Goal: Information Seeking & Learning: Learn about a topic

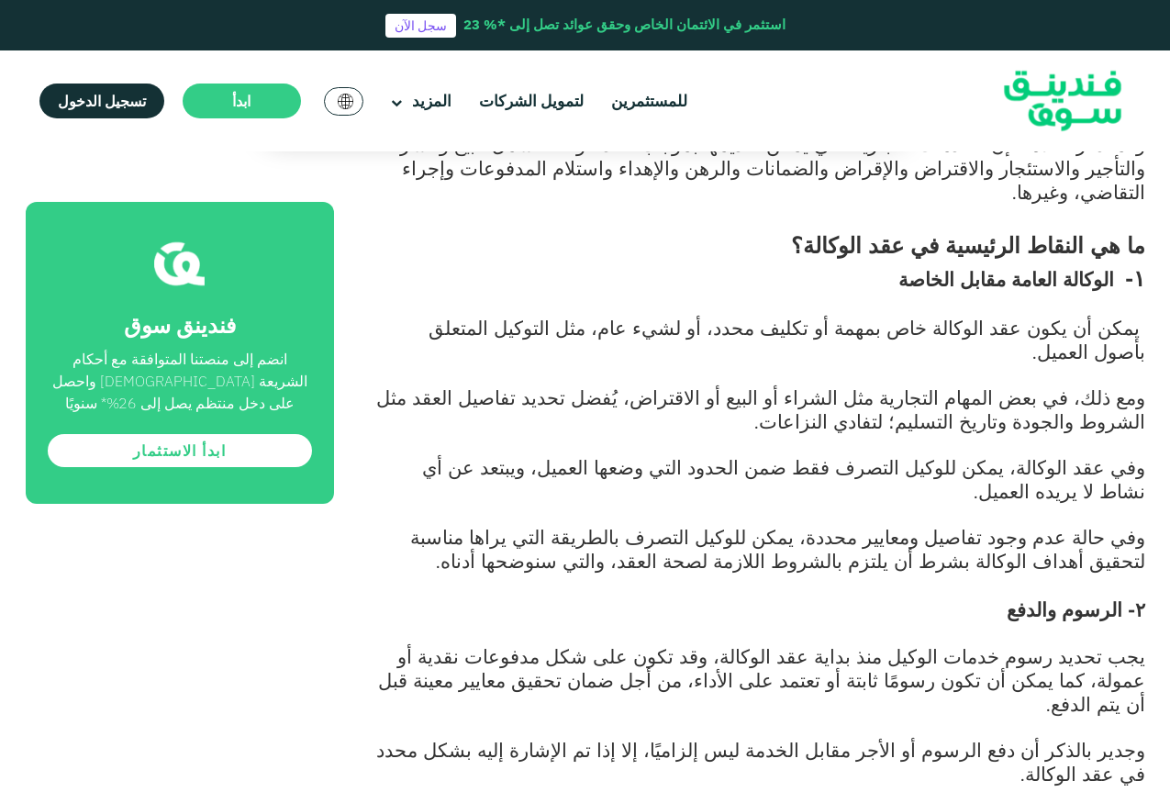
scroll to position [1376, 0]
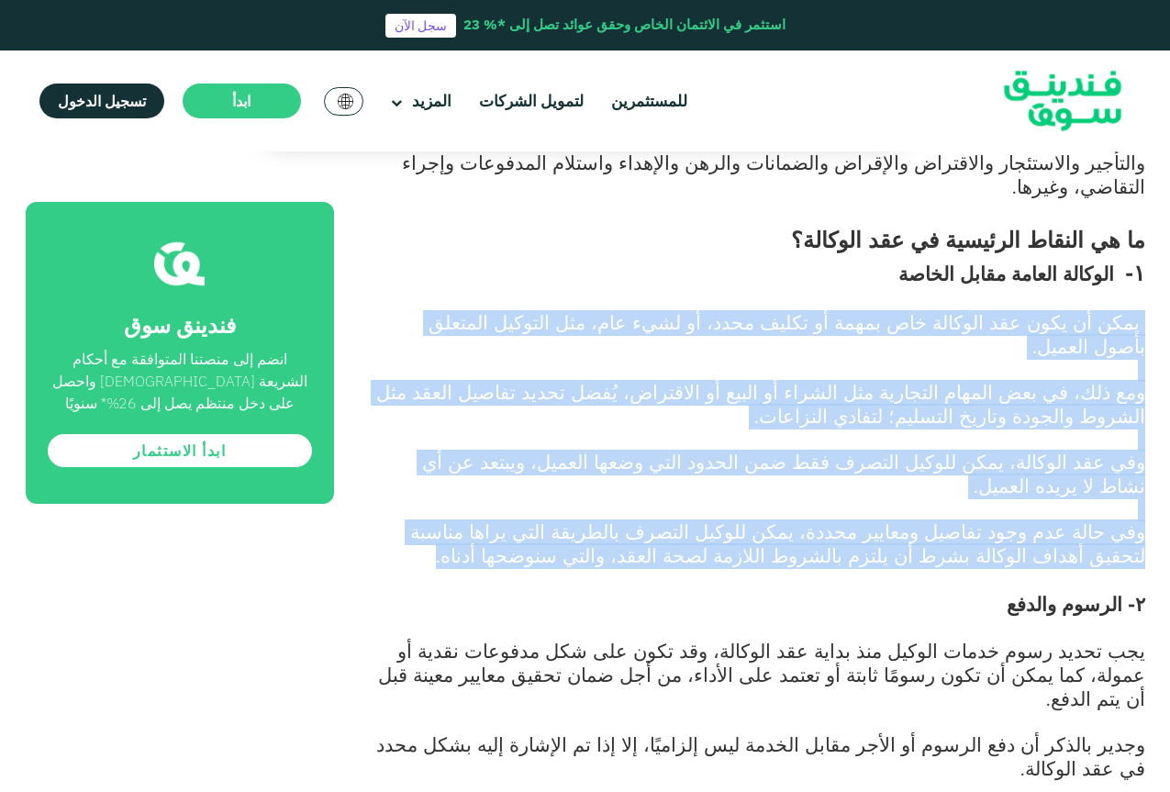
drag, startPoint x: 766, startPoint y: 438, endPoint x: 1145, endPoint y: 258, distance: 419.4
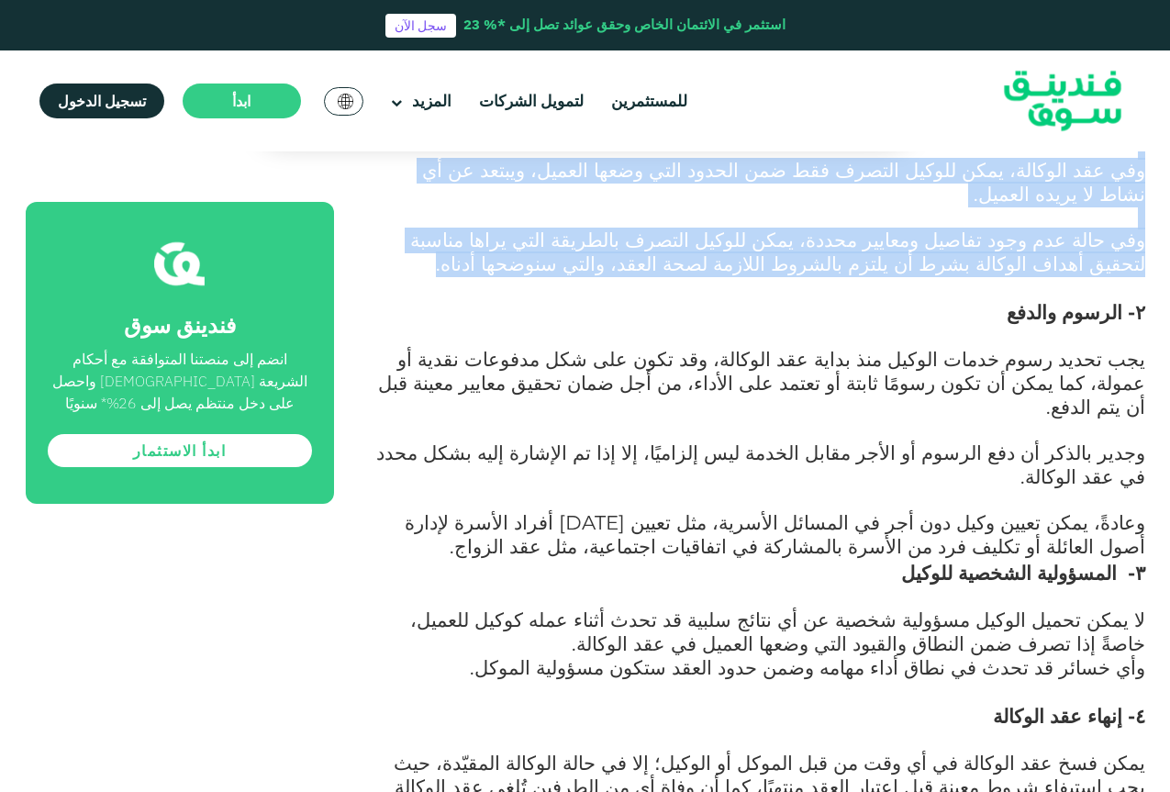
scroll to position [1743, 0]
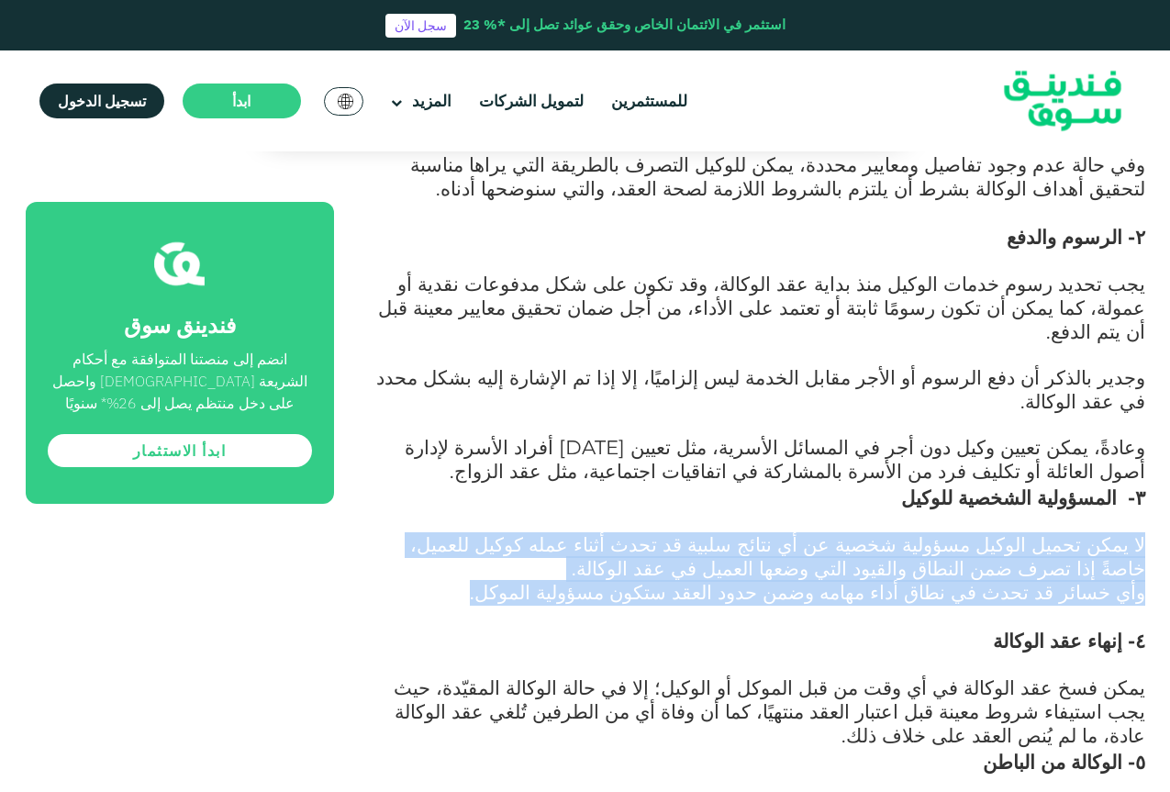
drag, startPoint x: 615, startPoint y: 431, endPoint x: 1147, endPoint y: 379, distance: 534.7
copy div "لا يمكن تحميل الوكيل مسؤولية شخصية عن أي نتائج سلبية قد تحدث أثناء عمله كوكيل ل…"
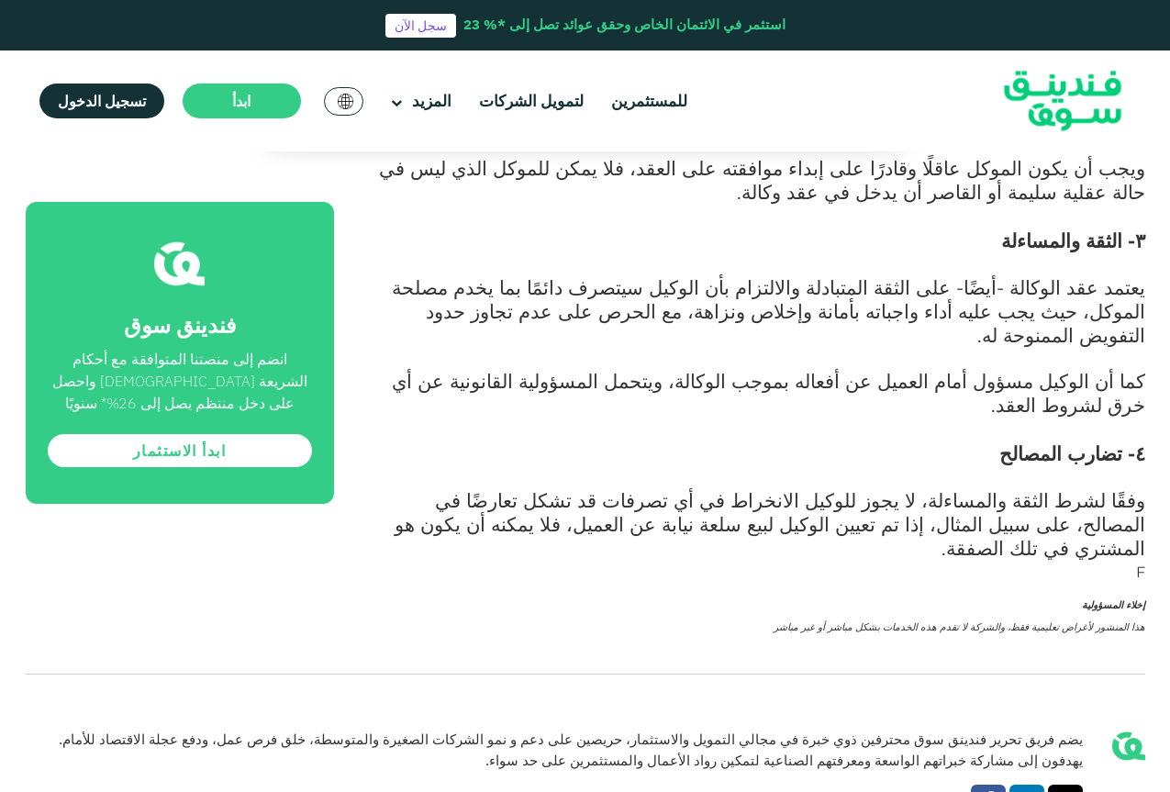
scroll to position [2753, 0]
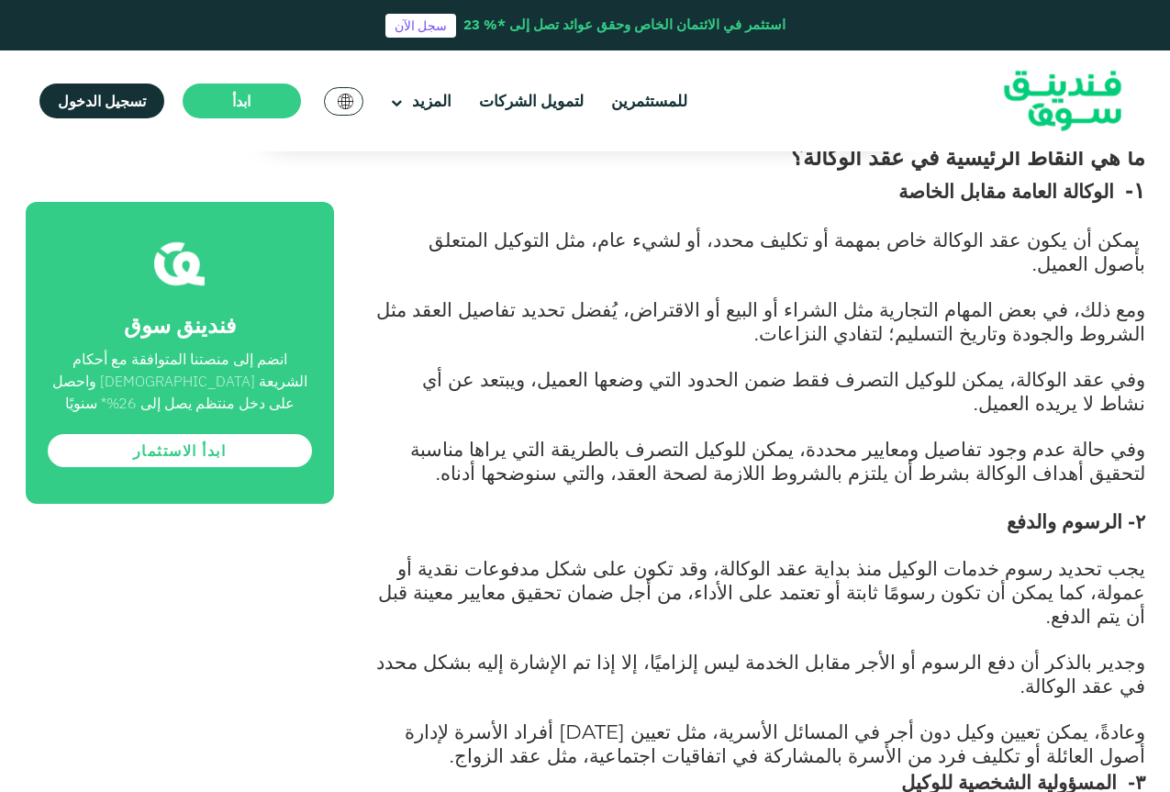
scroll to position [1468, 0]
